Goal: Task Accomplishment & Management: Complete application form

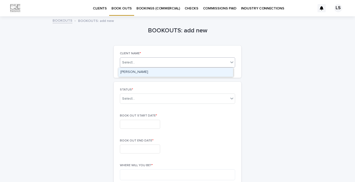
click at [180, 64] on div "Select..." at bounding box center [174, 62] width 108 height 6
click at [163, 73] on div "[PERSON_NAME]" at bounding box center [175, 72] width 115 height 9
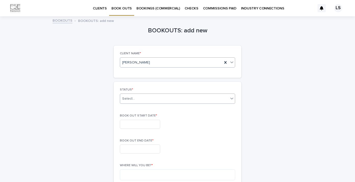
click at [159, 101] on div "Select..." at bounding box center [174, 99] width 108 height 8
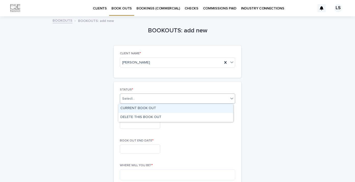
click at [153, 108] on div "CURRENT BOOK OUT" at bounding box center [175, 108] width 115 height 9
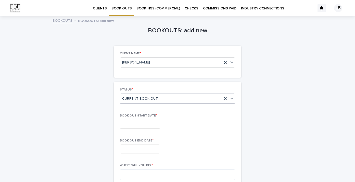
click at [143, 124] on input "text" at bounding box center [140, 124] width 40 height 9
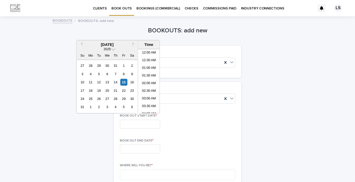
scroll to position [216, 0]
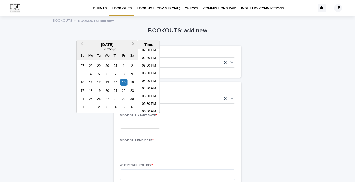
click at [133, 44] on span "Next Month" at bounding box center [133, 44] width 0 height 7
click at [99, 74] on div "9" at bounding box center [98, 74] width 7 height 7
type input "**********"
click at [133, 149] on input "text" at bounding box center [140, 148] width 40 height 9
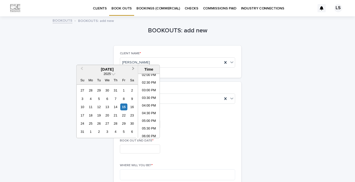
click at [131, 67] on button "Next Month" at bounding box center [134, 69] width 8 height 8
click at [100, 98] on div "9" at bounding box center [98, 98] width 7 height 7
type input "**********"
click at [177, 127] on div "**********" at bounding box center [177, 124] width 115 height 9
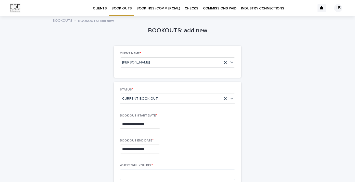
click at [148, 124] on input "**********" at bounding box center [140, 124] width 40 height 9
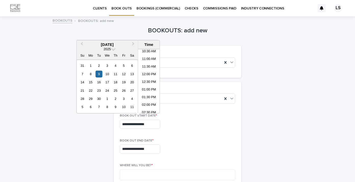
scroll to position [211, 0]
click at [147, 72] on li "03:00 PM" at bounding box center [149, 72] width 22 height 8
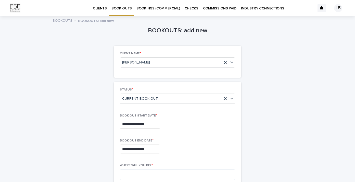
type input "**********"
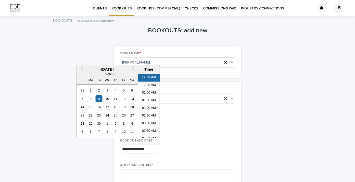
click at [148, 149] on input "**********" at bounding box center [140, 148] width 40 height 9
click at [144, 105] on li "07:00 PM" at bounding box center [149, 105] width 22 height 8
type input "**********"
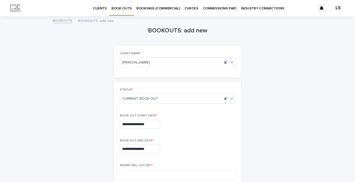
scroll to position [43, 0]
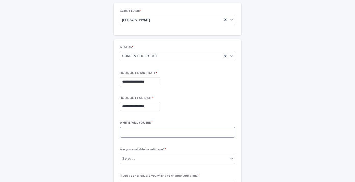
click at [161, 132] on textarea at bounding box center [177, 132] width 115 height 11
type textarea "*"
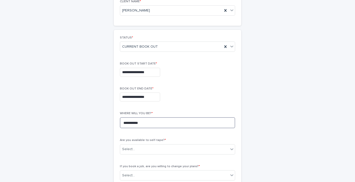
scroll to position [52, 0]
type textarea "**********"
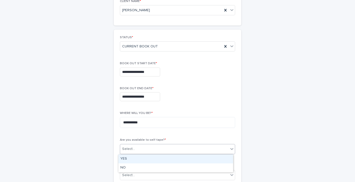
click at [160, 147] on div "Select..." at bounding box center [174, 149] width 108 height 8
click at [142, 159] on div "YES" at bounding box center [175, 158] width 115 height 9
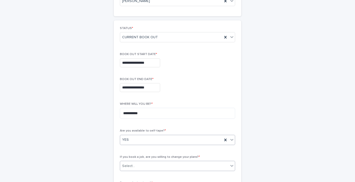
scroll to position [62, 0]
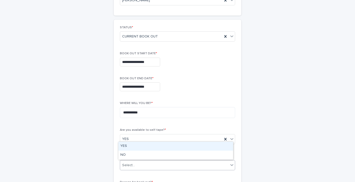
click at [146, 165] on div "Select..." at bounding box center [174, 165] width 108 height 8
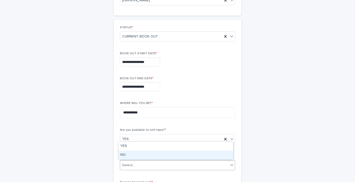
click at [138, 155] on div "NO" at bounding box center [175, 155] width 115 height 9
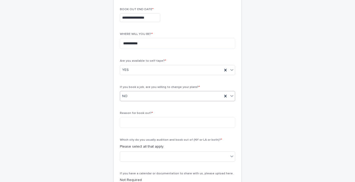
scroll to position [134, 0]
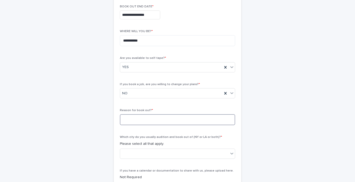
click at [140, 120] on textarea at bounding box center [177, 119] width 115 height 11
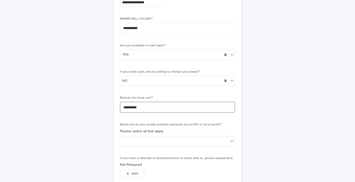
scroll to position [154, 0]
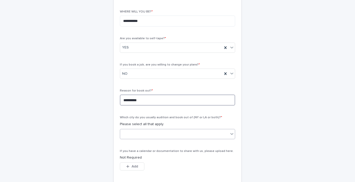
type textarea "**********"
click at [143, 132] on div at bounding box center [174, 134] width 108 height 8
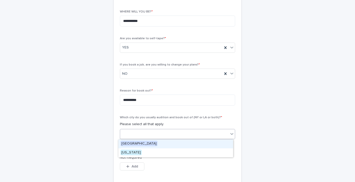
click at [137, 141] on span "[GEOGRAPHIC_DATA]" at bounding box center [138, 144] width 37 height 6
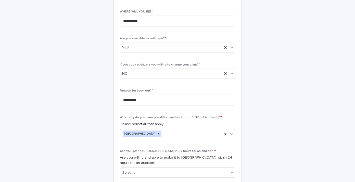
scroll to position [192, 0]
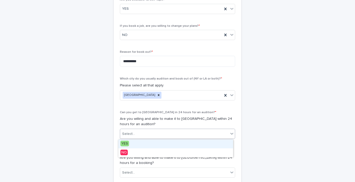
click at [145, 134] on div "Select..." at bounding box center [174, 134] width 108 height 8
click at [127, 142] on span "YES" at bounding box center [124, 144] width 9 height 6
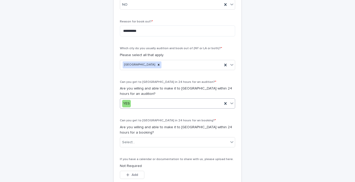
scroll to position [224, 0]
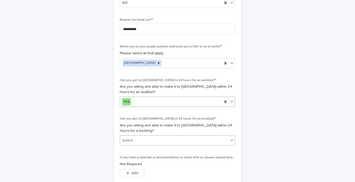
click at [138, 138] on div "Select..." at bounding box center [174, 140] width 108 height 8
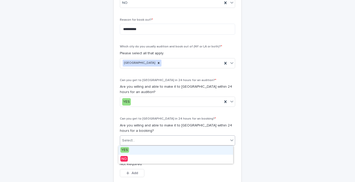
click at [132, 149] on div "YES" at bounding box center [175, 150] width 115 height 9
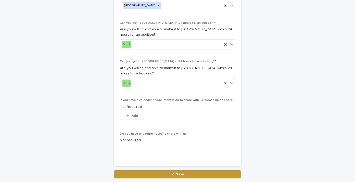
scroll to position [295, 0]
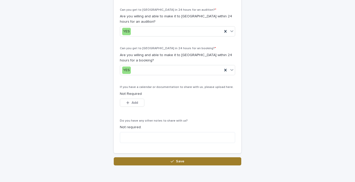
click at [170, 162] on icon "button" at bounding box center [171, 161] width 3 height 4
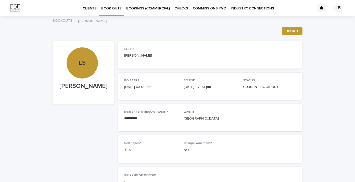
click at [106, 9] on p "BOOK OUTS" at bounding box center [111, 5] width 20 height 11
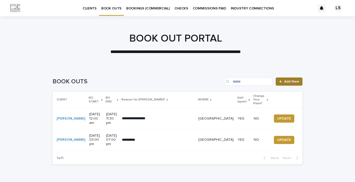
click at [281, 80] on div at bounding box center [281, 82] width 5 height 4
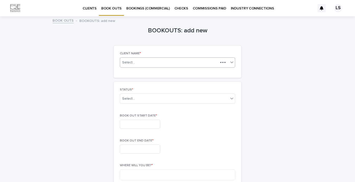
click at [220, 63] on div at bounding box center [222, 62] width 9 height 5
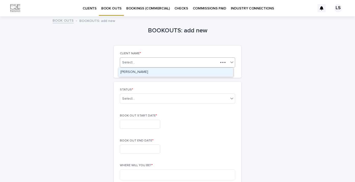
click at [174, 74] on div "[PERSON_NAME]" at bounding box center [175, 72] width 115 height 9
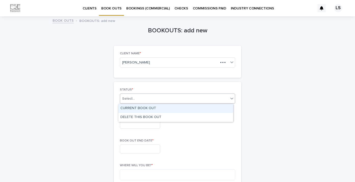
click at [174, 102] on div "Select..." at bounding box center [174, 99] width 108 height 8
click at [169, 107] on div "CURRENT BOOK OUT" at bounding box center [175, 108] width 115 height 9
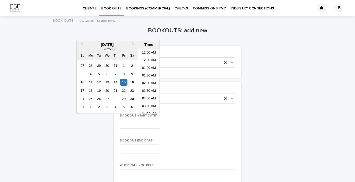
click at [154, 125] on input "text" at bounding box center [140, 124] width 40 height 9
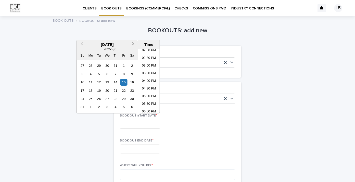
click at [133, 44] on span "Next Month" at bounding box center [133, 44] width 0 height 7
click at [109, 74] on div "10" at bounding box center [107, 74] width 7 height 7
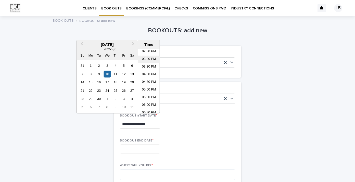
click at [145, 59] on li "03:00 PM" at bounding box center [149, 60] width 22 height 8
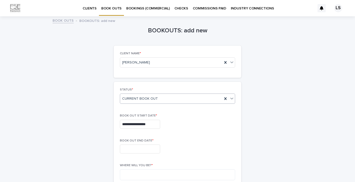
type input "**********"
click at [136, 149] on input "text" at bounding box center [140, 148] width 40 height 9
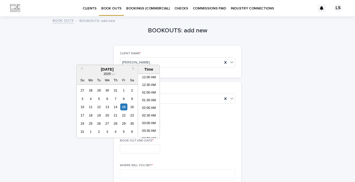
scroll to position [216, 0]
click at [133, 70] on span "Next Month" at bounding box center [133, 69] width 0 height 7
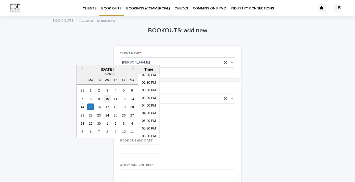
click at [109, 100] on div "10" at bounding box center [107, 98] width 7 height 7
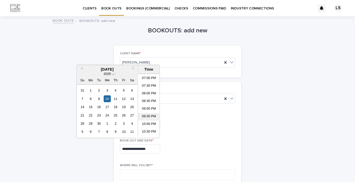
scroll to position [259, 0]
click at [146, 109] on li "07:00 PM" at bounding box center [149, 109] width 22 height 8
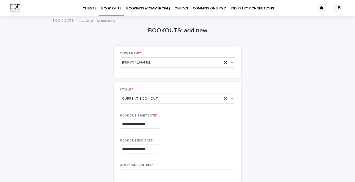
type input "**********"
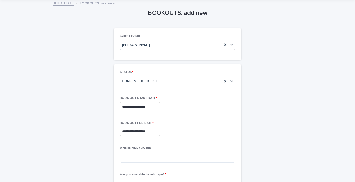
scroll to position [42, 0]
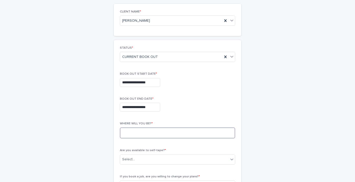
click at [139, 134] on textarea at bounding box center [177, 132] width 115 height 11
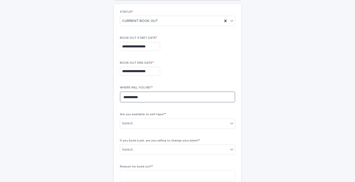
scroll to position [78, 0]
type textarea "**********"
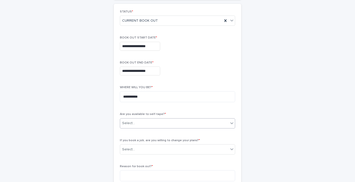
click at [138, 124] on div "Select..." at bounding box center [174, 123] width 108 height 8
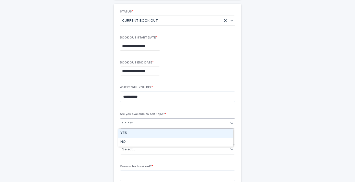
click at [134, 133] on div "YES" at bounding box center [175, 133] width 115 height 9
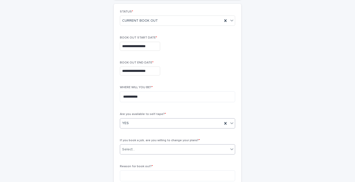
click at [137, 150] on div "Select..." at bounding box center [174, 149] width 108 height 8
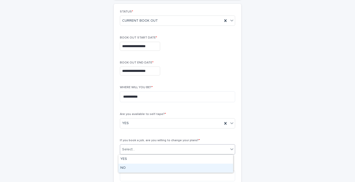
click at [132, 169] on div "NO" at bounding box center [175, 168] width 115 height 9
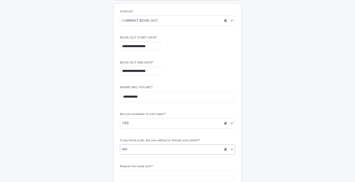
scroll to position [117, 0]
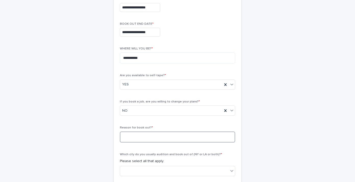
click at [137, 138] on textarea at bounding box center [177, 136] width 115 height 11
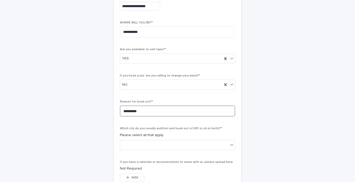
scroll to position [145, 0]
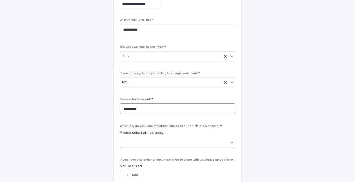
type textarea "**********"
click at [140, 139] on div at bounding box center [174, 142] width 108 height 8
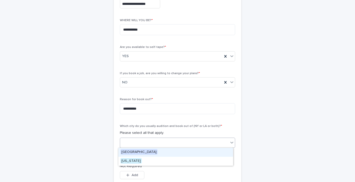
click at [135, 151] on span "[GEOGRAPHIC_DATA]" at bounding box center [138, 152] width 37 height 6
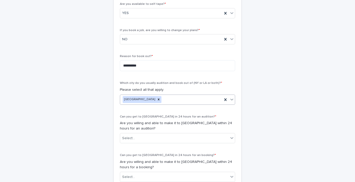
scroll to position [188, 0]
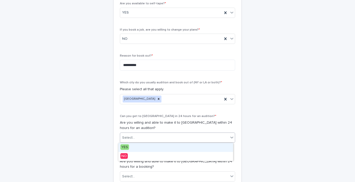
click at [139, 136] on div "Select..." at bounding box center [174, 137] width 108 height 8
click at [130, 148] on div "YES" at bounding box center [175, 147] width 115 height 9
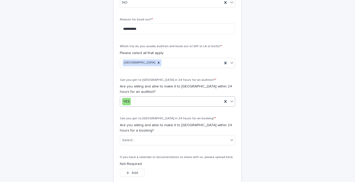
scroll to position [225, 0]
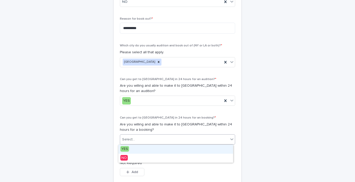
click at [132, 138] on div "Select..." at bounding box center [174, 139] width 108 height 8
click at [126, 148] on span "YES" at bounding box center [124, 149] width 9 height 6
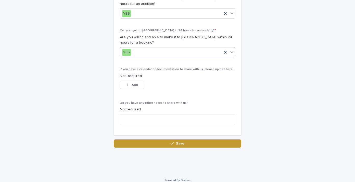
scroll to position [318, 0]
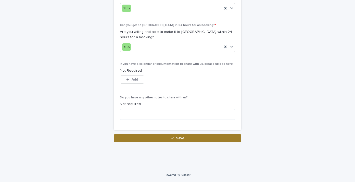
click at [162, 138] on button "Save" at bounding box center [177, 138] width 127 height 8
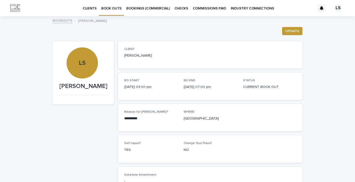
click at [112, 8] on p "BOOK OUTS" at bounding box center [111, 5] width 20 height 11
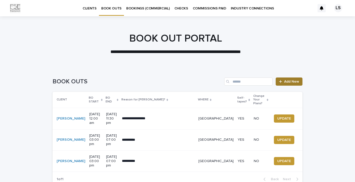
click at [284, 82] on span "Add New" at bounding box center [291, 82] width 15 height 4
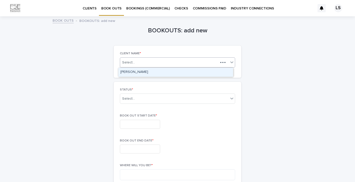
click at [143, 64] on div "Select..." at bounding box center [169, 62] width 98 height 6
click at [142, 71] on div "[PERSON_NAME]" at bounding box center [175, 72] width 115 height 9
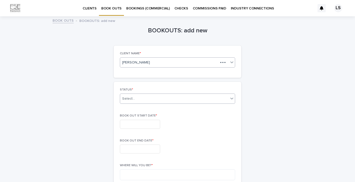
click at [140, 99] on div "Select..." at bounding box center [174, 99] width 108 height 8
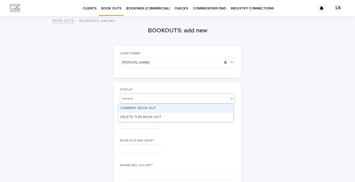
click at [138, 108] on div "CURRENT BOOK OUT" at bounding box center [175, 108] width 115 height 9
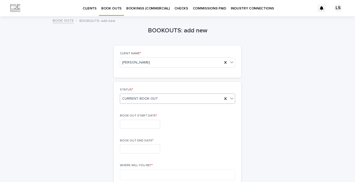
click at [136, 124] on input "text" at bounding box center [140, 124] width 40 height 9
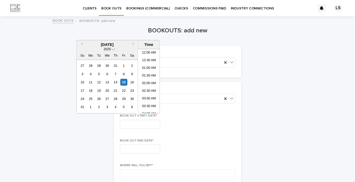
scroll to position [216, 0]
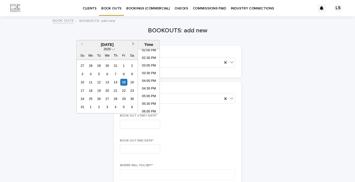
click at [134, 44] on button "Next Month" at bounding box center [134, 45] width 8 height 8
click at [123, 90] on div "26" at bounding box center [123, 90] width 7 height 7
type input "**********"
click at [131, 152] on input "text" at bounding box center [140, 148] width 40 height 9
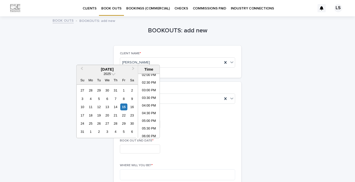
drag, startPoint x: 132, startPoint y: 69, endPoint x: 124, endPoint y: 75, distance: 9.7
click at [133, 69] on span "Next Month" at bounding box center [133, 69] width 0 height 7
click at [82, 124] on div "28" at bounding box center [82, 123] width 7 height 7
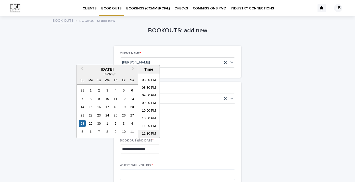
click at [151, 134] on li "11:30 PM" at bounding box center [149, 134] width 22 height 8
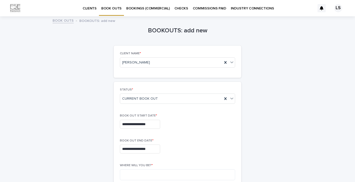
type input "**********"
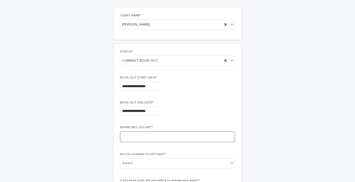
click at [145, 137] on textarea at bounding box center [177, 136] width 115 height 11
type textarea "*********"
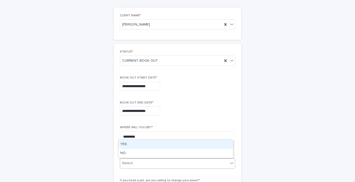
click at [150, 164] on div "Select..." at bounding box center [174, 163] width 108 height 8
click at [129, 145] on div "YES" at bounding box center [175, 144] width 115 height 9
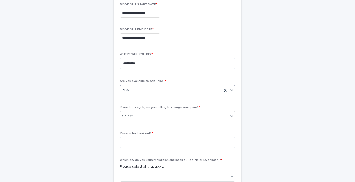
scroll to position [116, 0]
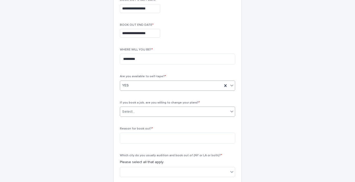
click at [139, 110] on div "Select..." at bounding box center [174, 111] width 108 height 8
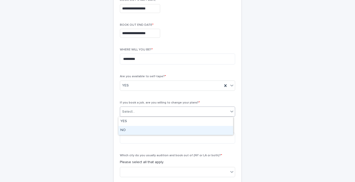
click at [132, 131] on div "NO" at bounding box center [175, 130] width 115 height 9
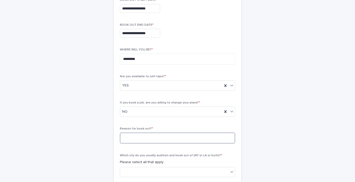
click at [131, 138] on textarea at bounding box center [177, 137] width 115 height 11
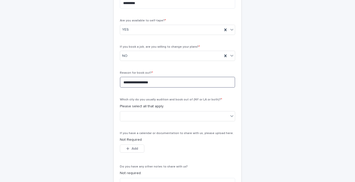
scroll to position [174, 0]
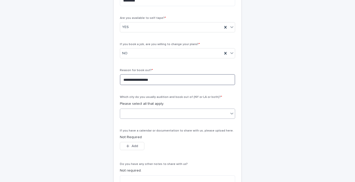
type textarea "**********"
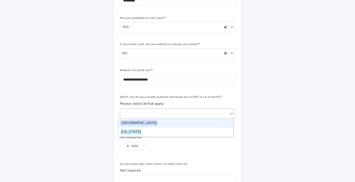
click at [134, 113] on div at bounding box center [174, 113] width 108 height 8
click at [133, 125] on span "[GEOGRAPHIC_DATA]" at bounding box center [138, 123] width 37 height 6
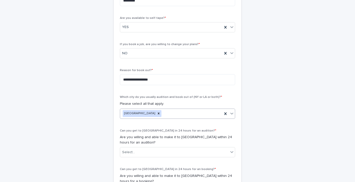
scroll to position [213, 0]
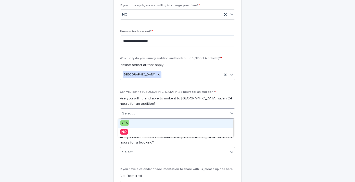
click at [139, 115] on div "Select..." at bounding box center [174, 113] width 108 height 8
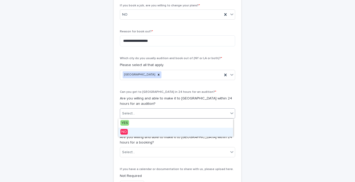
click at [123, 133] on span "NO" at bounding box center [123, 132] width 7 height 6
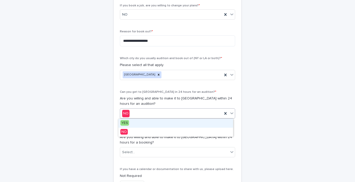
click at [137, 114] on div "NO" at bounding box center [171, 113] width 102 height 8
click at [128, 122] on span "YES" at bounding box center [124, 123] width 9 height 6
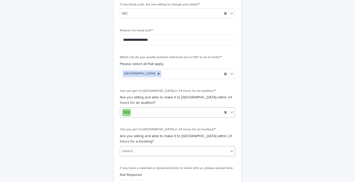
scroll to position [214, 0]
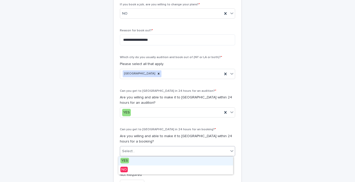
click at [130, 150] on div "Select..." at bounding box center [128, 151] width 13 height 5
click at [127, 160] on span "YES" at bounding box center [124, 161] width 9 height 6
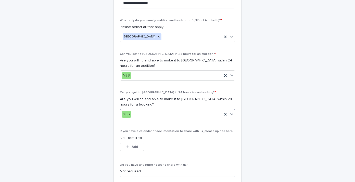
scroll to position [287, 0]
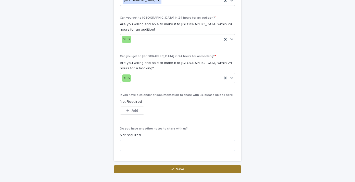
click at [172, 169] on div "button" at bounding box center [172, 169] width 5 height 4
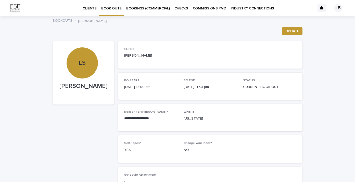
click at [256, 11] on link "INDUSTRY CONNECTIONS" at bounding box center [252, 8] width 48 height 16
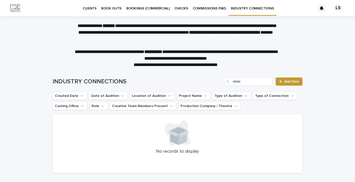
click at [110, 7] on p "BOOK OUTS" at bounding box center [111, 5] width 20 height 11
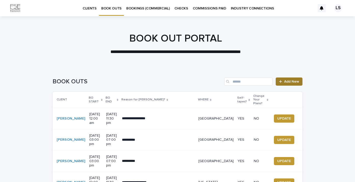
click at [291, 81] on span "Add New" at bounding box center [291, 82] width 15 height 4
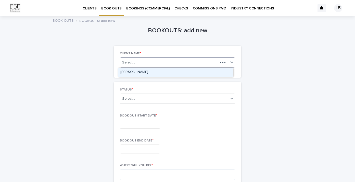
click at [160, 63] on div "Select..." at bounding box center [169, 62] width 98 height 6
click at [155, 73] on div "[PERSON_NAME]" at bounding box center [175, 72] width 115 height 9
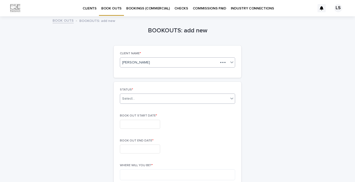
click at [144, 98] on div "Select..." at bounding box center [174, 99] width 108 height 8
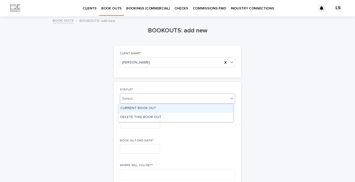
drag, startPoint x: 141, startPoint y: 107, endPoint x: 141, endPoint y: 120, distance: 12.7
click at [141, 107] on div "CURRENT BOOK OUT" at bounding box center [175, 108] width 115 height 9
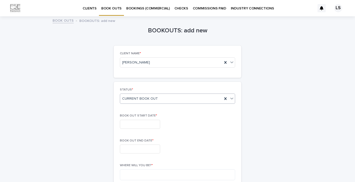
click at [141, 124] on input "text" at bounding box center [140, 124] width 40 height 9
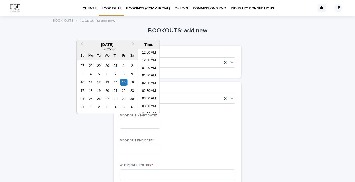
scroll to position [216, 0]
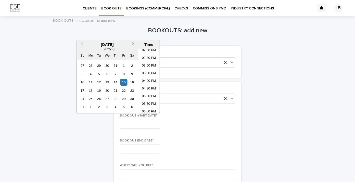
click at [133, 45] on span "Next Month" at bounding box center [133, 44] width 0 height 7
click at [115, 82] on div "16" at bounding box center [115, 82] width 7 height 7
type input "**********"
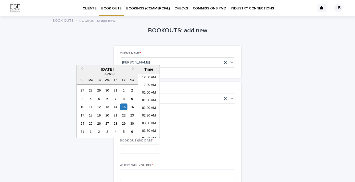
click at [134, 150] on input "text" at bounding box center [140, 148] width 40 height 9
click at [133, 69] on span "Next Month" at bounding box center [133, 69] width 0 height 7
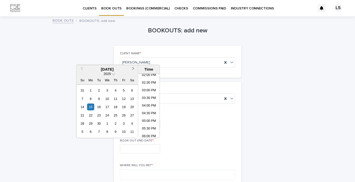
click at [133, 69] on span "Next Month" at bounding box center [133, 69] width 0 height 7
click at [124, 115] on div "24" at bounding box center [123, 115] width 7 height 7
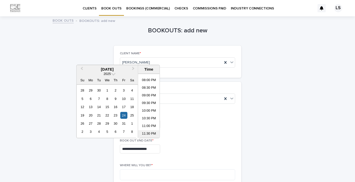
click at [148, 133] on li "11:30 PM" at bounding box center [149, 134] width 22 height 8
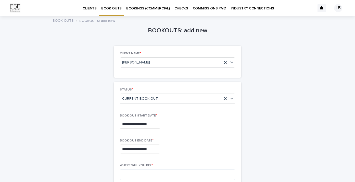
type input "**********"
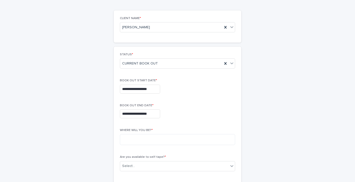
scroll to position [35, 0]
click at [144, 141] on textarea at bounding box center [177, 139] width 115 height 11
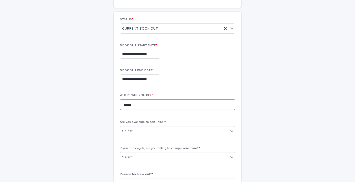
type textarea "******"
click at [143, 133] on div "Select..." at bounding box center [174, 131] width 108 height 8
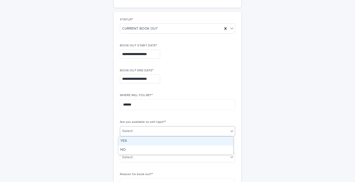
click at [137, 142] on div "YES" at bounding box center [175, 141] width 115 height 9
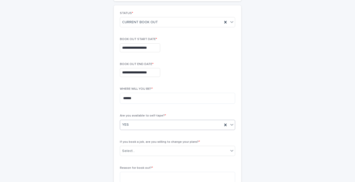
scroll to position [107, 0]
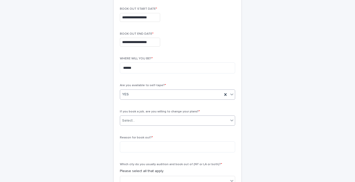
click at [134, 121] on div "Select..." at bounding box center [174, 120] width 108 height 8
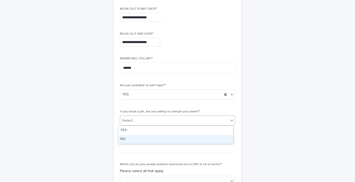
drag, startPoint x: 130, startPoint y: 134, endPoint x: 129, endPoint y: 139, distance: 4.6
click at [129, 139] on div "NO" at bounding box center [175, 139] width 115 height 9
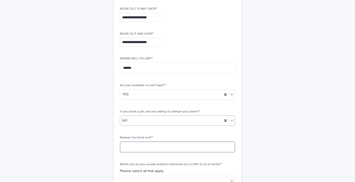
click at [136, 145] on textarea at bounding box center [177, 146] width 115 height 11
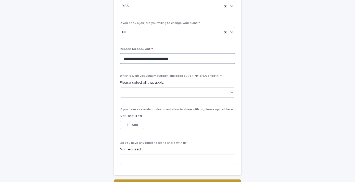
scroll to position [195, 0]
type textarea "**********"
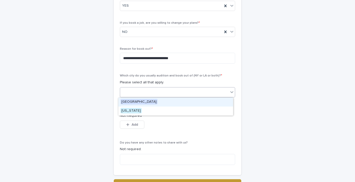
click at [132, 94] on div at bounding box center [174, 92] width 108 height 8
click at [130, 101] on span "[GEOGRAPHIC_DATA]" at bounding box center [138, 102] width 37 height 6
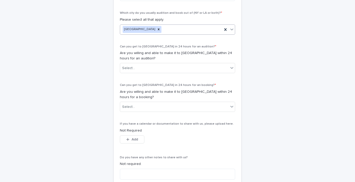
scroll to position [257, 0]
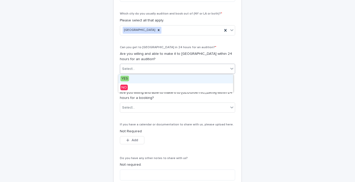
click at [137, 69] on div "Select..." at bounding box center [174, 69] width 108 height 8
click at [130, 77] on div "YES" at bounding box center [175, 78] width 115 height 9
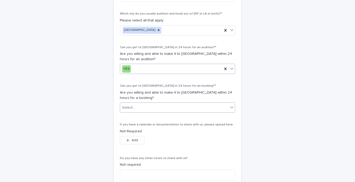
click at [131, 108] on div "Select..." at bounding box center [128, 107] width 13 height 5
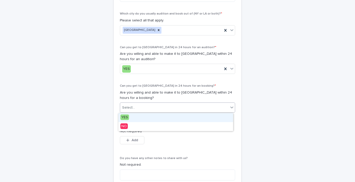
click at [128, 116] on span "YES" at bounding box center [124, 117] width 9 height 6
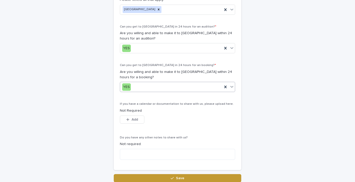
scroll to position [300, 0]
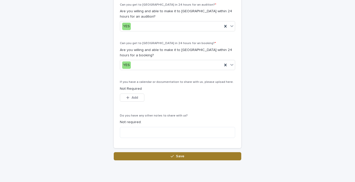
click at [176, 155] on span "Save" at bounding box center [180, 156] width 8 height 4
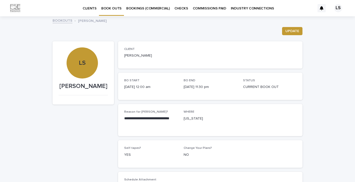
click at [104, 9] on p "BOOK OUTS" at bounding box center [111, 5] width 20 height 11
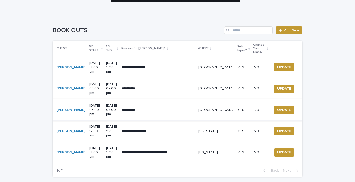
scroll to position [10, 0]
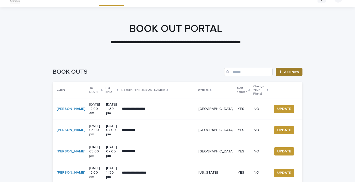
click at [290, 71] on span "Add New" at bounding box center [291, 72] width 15 height 4
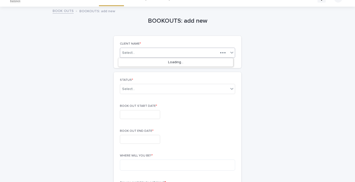
click at [204, 53] on div "Select..." at bounding box center [169, 53] width 98 height 6
click at [142, 60] on div "[PERSON_NAME]" at bounding box center [175, 62] width 115 height 9
click at [143, 92] on div "Select..." at bounding box center [174, 89] width 108 height 8
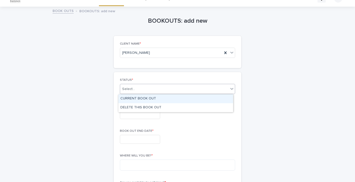
click at [141, 98] on div "CURRENT BOOK OUT" at bounding box center [175, 98] width 115 height 9
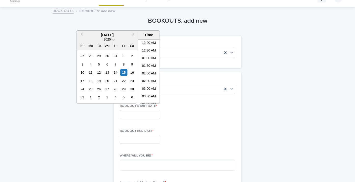
click at [139, 114] on input "text" at bounding box center [140, 114] width 40 height 9
click at [134, 34] on button "Next Month" at bounding box center [134, 35] width 8 height 8
click at [124, 65] on div "10" at bounding box center [123, 64] width 7 height 7
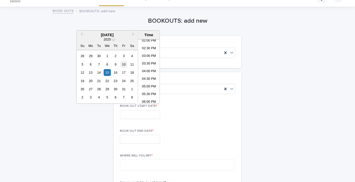
type input "**********"
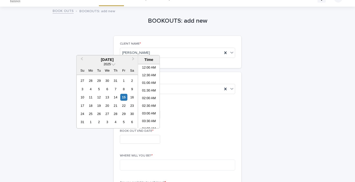
click at [137, 139] on input "text" at bounding box center [140, 139] width 40 height 9
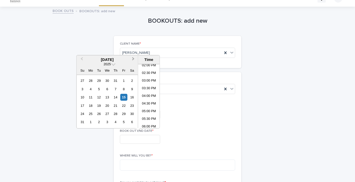
click at [133, 59] on span "Next Month" at bounding box center [133, 59] width 0 height 7
click at [83, 97] on div "12" at bounding box center [82, 97] width 7 height 7
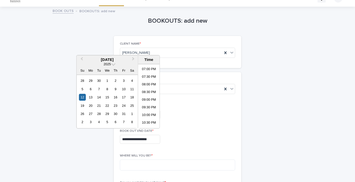
scroll to position [303, 0]
click at [148, 123] on li "11:30 PM" at bounding box center [149, 124] width 22 height 8
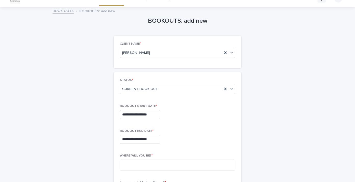
type input "**********"
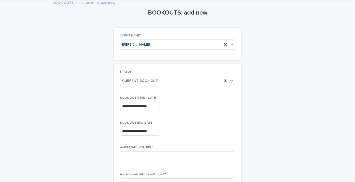
scroll to position [19, 0]
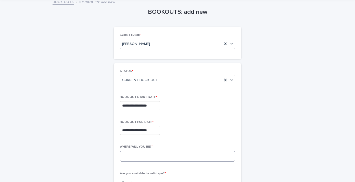
click at [139, 155] on textarea at bounding box center [177, 156] width 115 height 11
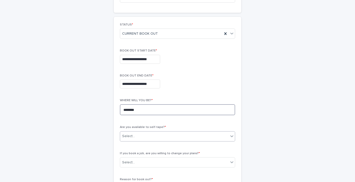
scroll to position [65, 0]
type textarea "********"
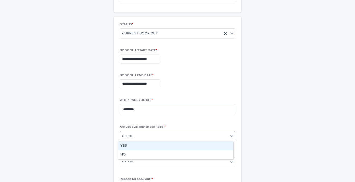
click at [137, 136] on div "Select..." at bounding box center [174, 136] width 108 height 8
click at [131, 146] on div "YES" at bounding box center [175, 145] width 115 height 9
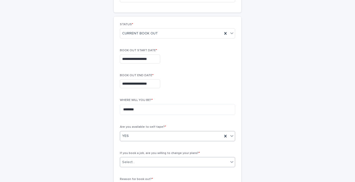
click at [136, 161] on div "Select..." at bounding box center [174, 162] width 108 height 8
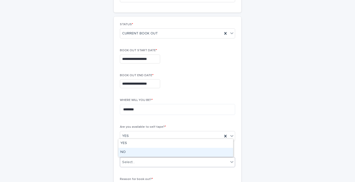
click at [129, 151] on div "NO" at bounding box center [175, 152] width 115 height 9
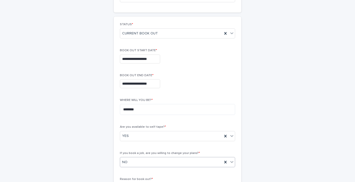
scroll to position [104, 0]
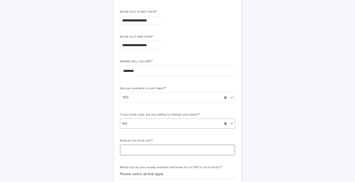
click at [139, 149] on textarea at bounding box center [177, 149] width 115 height 11
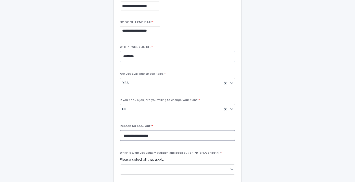
scroll to position [146, 0]
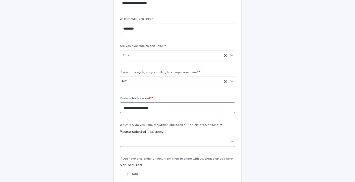
type textarea "**********"
click at [135, 140] on div at bounding box center [174, 141] width 108 height 8
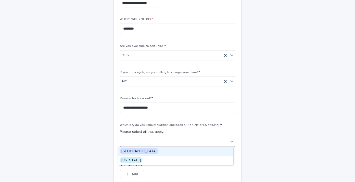
click at [132, 150] on span "[GEOGRAPHIC_DATA]" at bounding box center [138, 151] width 37 height 6
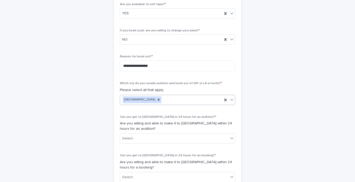
scroll to position [192, 0]
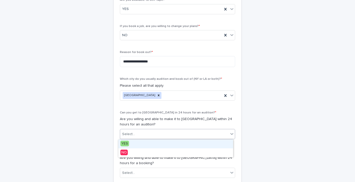
click at [128, 133] on div "Select..." at bounding box center [128, 133] width 13 height 5
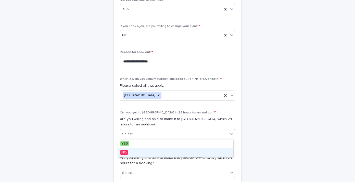
click at [125, 153] on span "NO" at bounding box center [123, 153] width 7 height 6
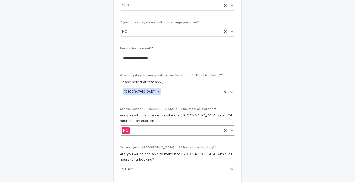
scroll to position [201, 0]
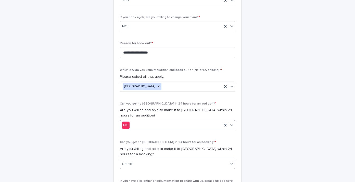
click at [124, 161] on div "Select..." at bounding box center [128, 163] width 13 height 5
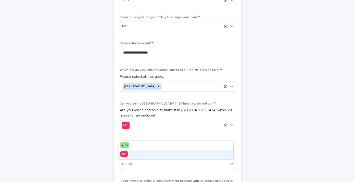
click at [125, 154] on span "NO" at bounding box center [123, 154] width 7 height 6
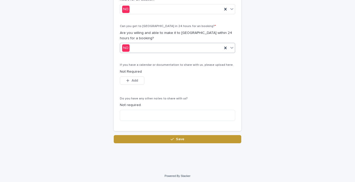
scroll to position [318, 0]
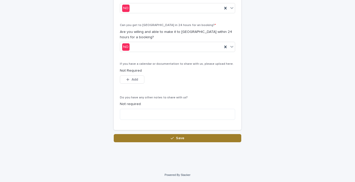
click at [155, 137] on button "Save" at bounding box center [177, 138] width 127 height 8
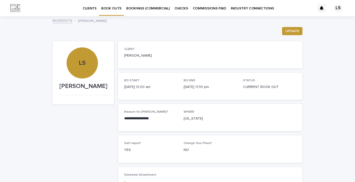
click at [108, 10] on p "BOOK OUTS" at bounding box center [111, 5] width 20 height 11
